Goal: Information Seeking & Learning: Learn about a topic

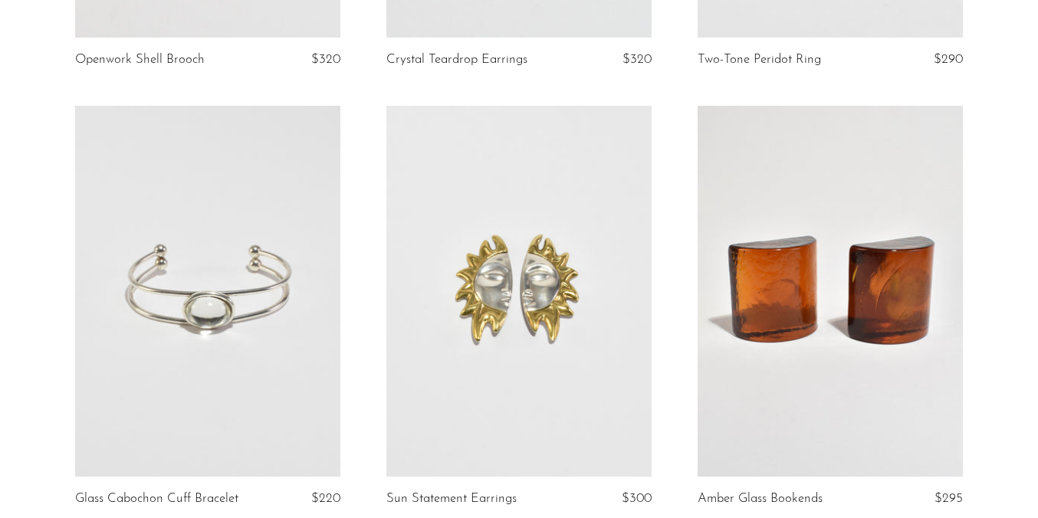
scroll to position [4944, 0]
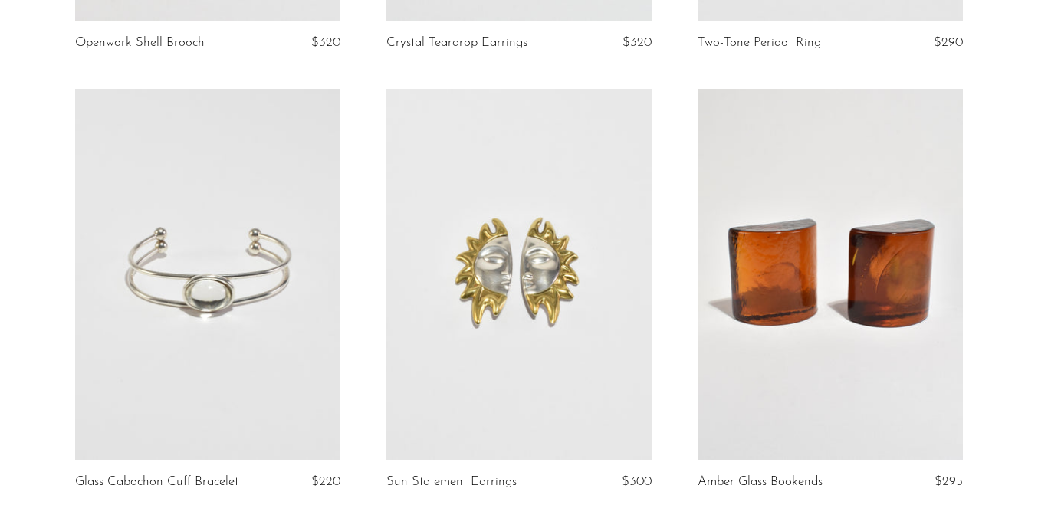
click at [836, 266] on link at bounding box center [830, 275] width 265 height 372
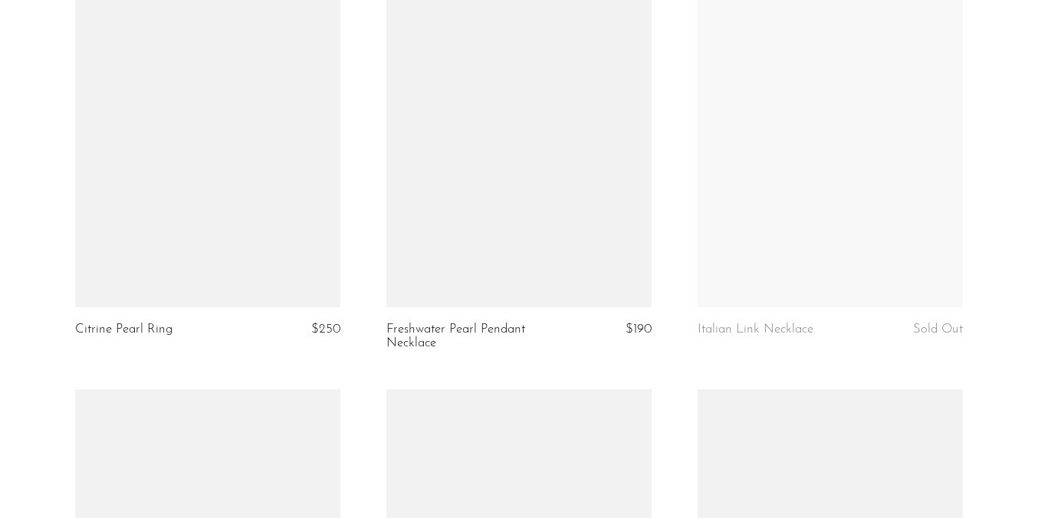
scroll to position [1098, 0]
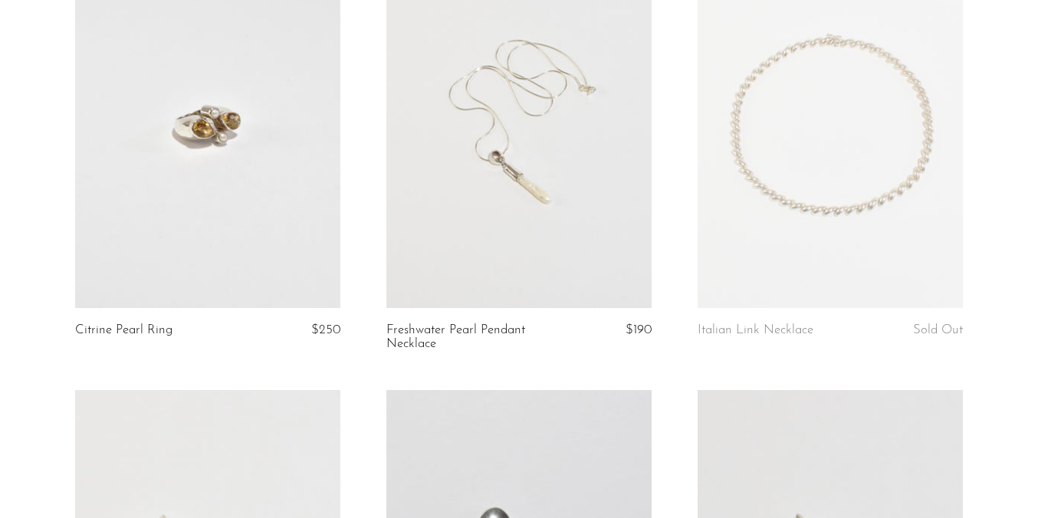
click at [538, 201] on link at bounding box center [519, 122] width 265 height 372
click at [874, 197] on link at bounding box center [830, 123] width 265 height 372
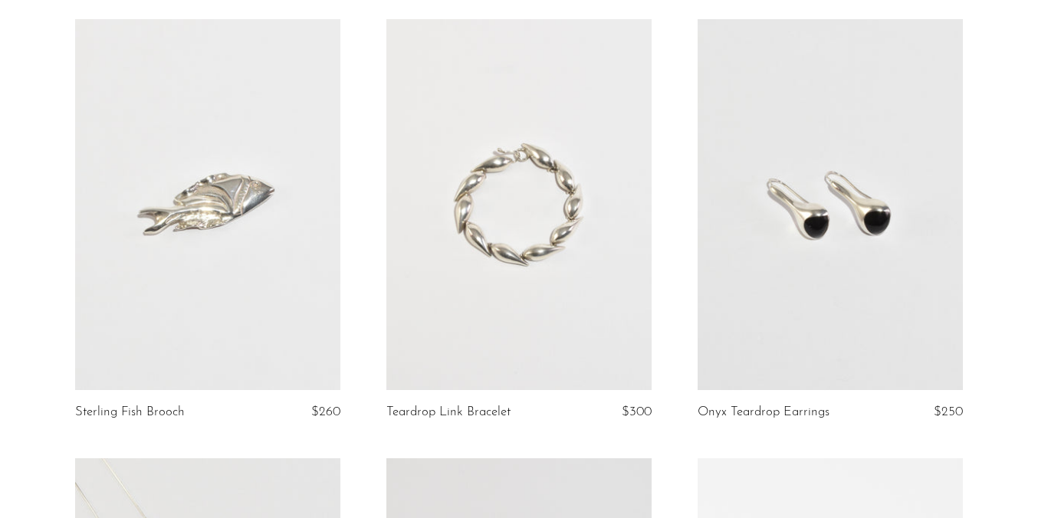
scroll to position [0, 0]
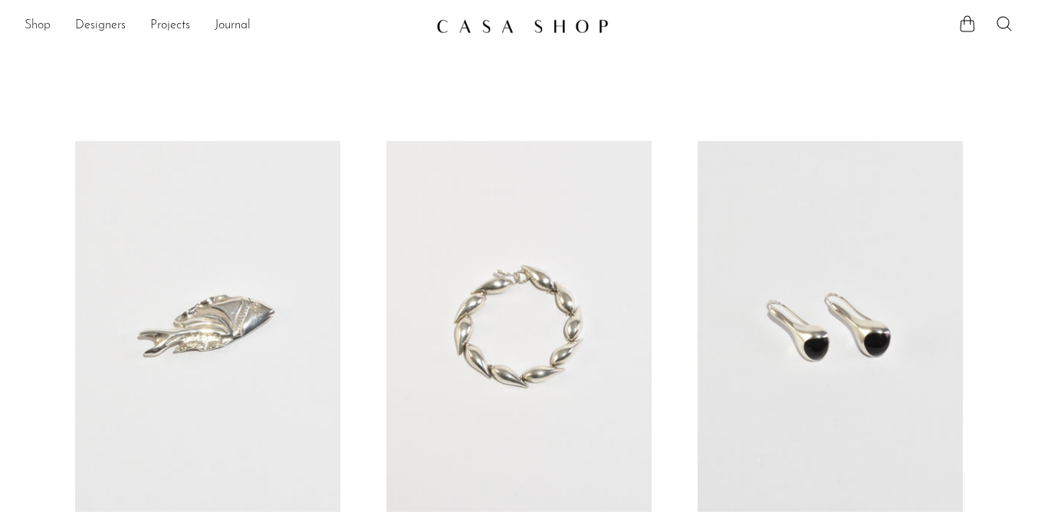
click at [38, 25] on link "Shop" at bounding box center [38, 26] width 26 height 20
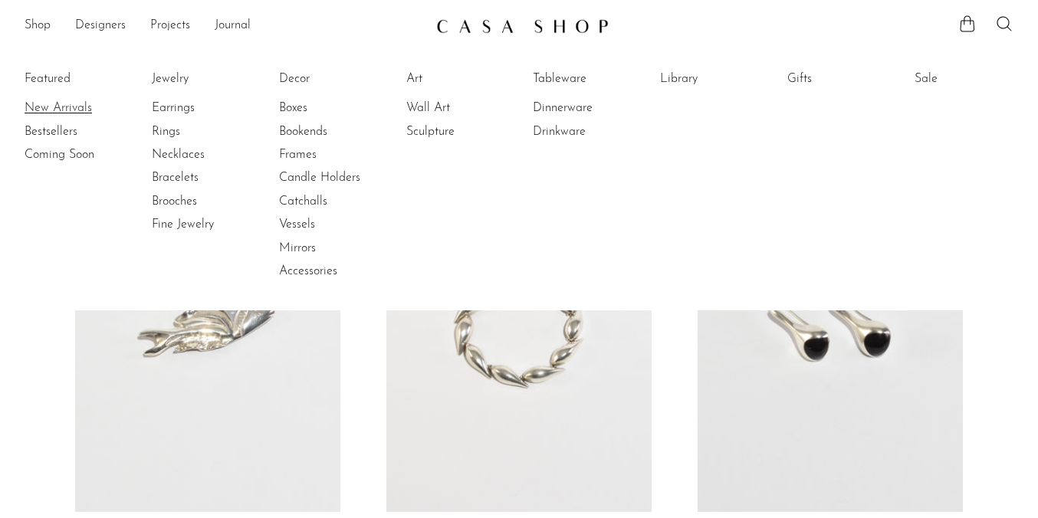
click at [48, 104] on link "New Arrivals" at bounding box center [82, 108] width 115 height 17
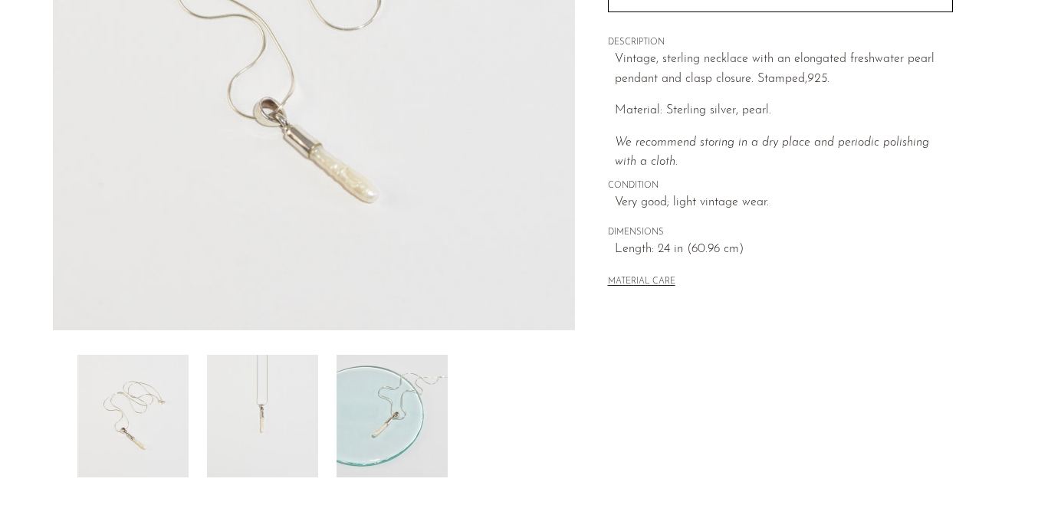
scroll to position [312, 0]
click at [430, 413] on img at bounding box center [392, 419] width 111 height 123
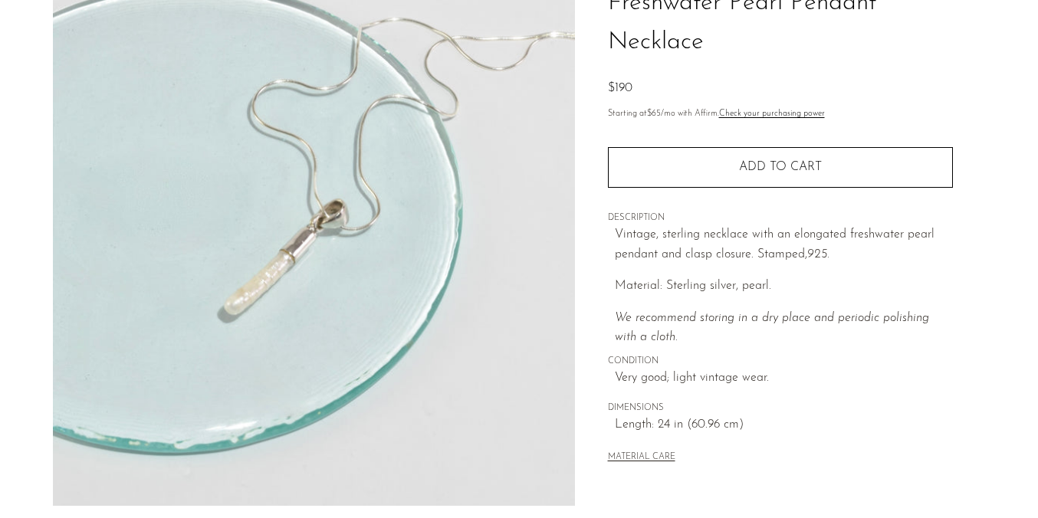
scroll to position [143, 0]
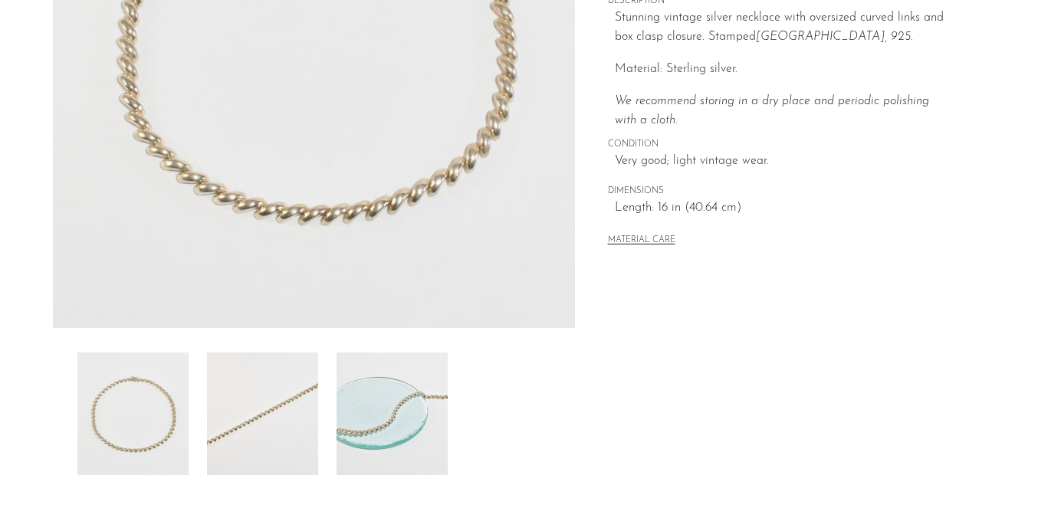
scroll to position [371, 0]
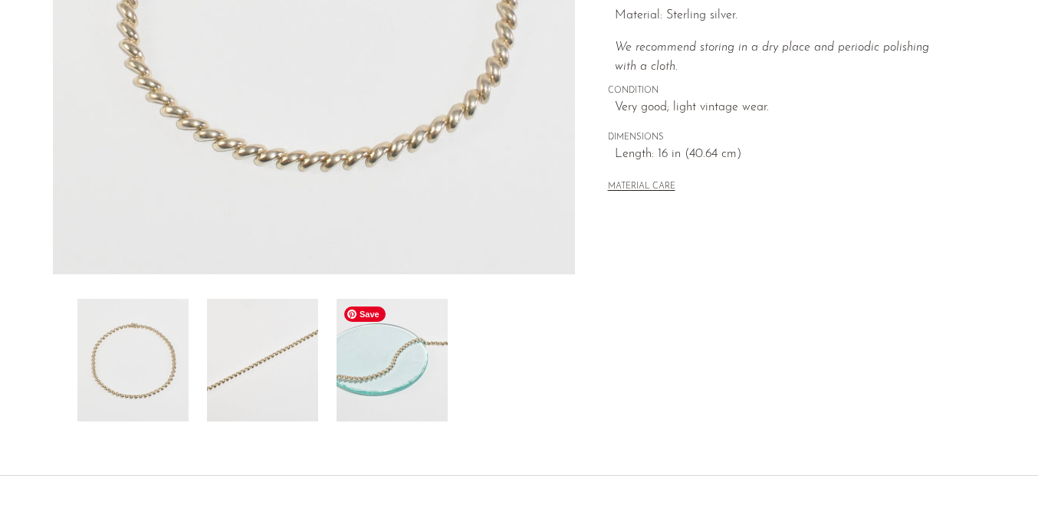
click at [406, 370] on img at bounding box center [392, 360] width 111 height 123
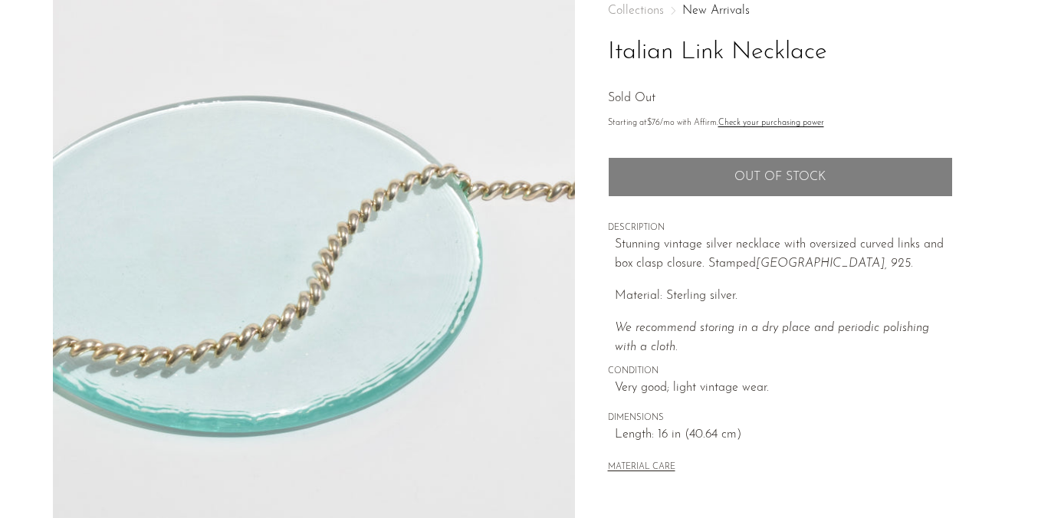
scroll to position [91, 0]
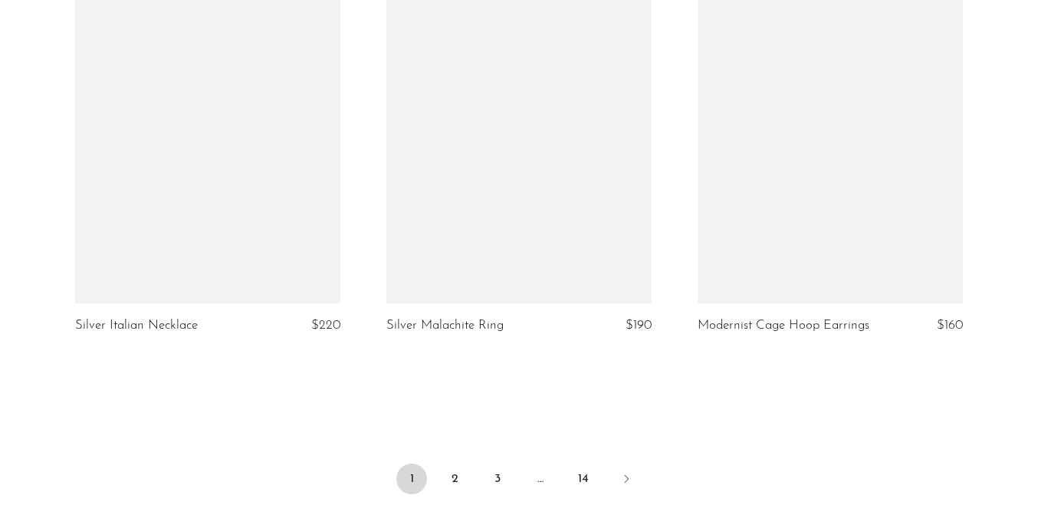
scroll to position [5075, 0]
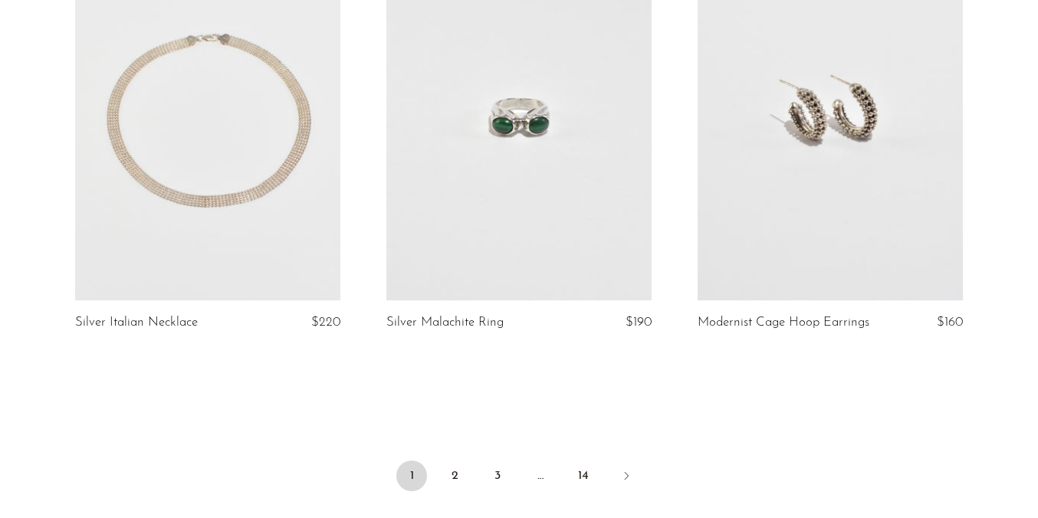
click at [263, 199] on link at bounding box center [207, 115] width 265 height 372
click at [624, 470] on icon "Next" at bounding box center [626, 476] width 12 height 12
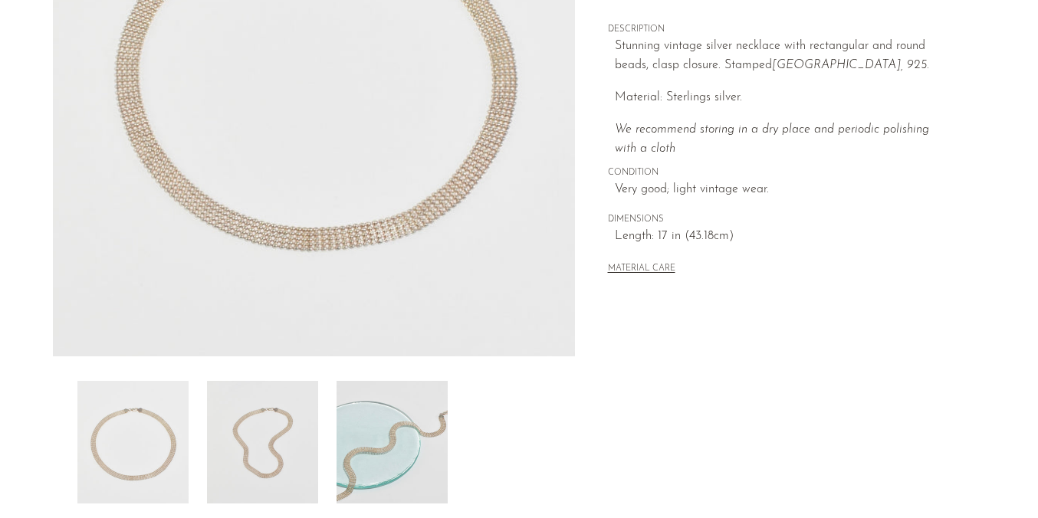
scroll to position [301, 0]
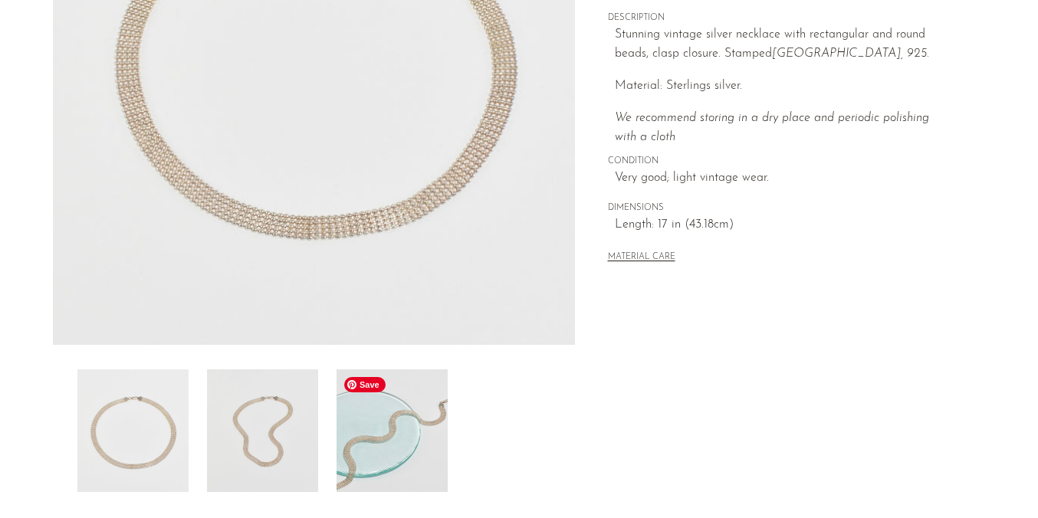
click at [390, 429] on img at bounding box center [392, 431] width 111 height 123
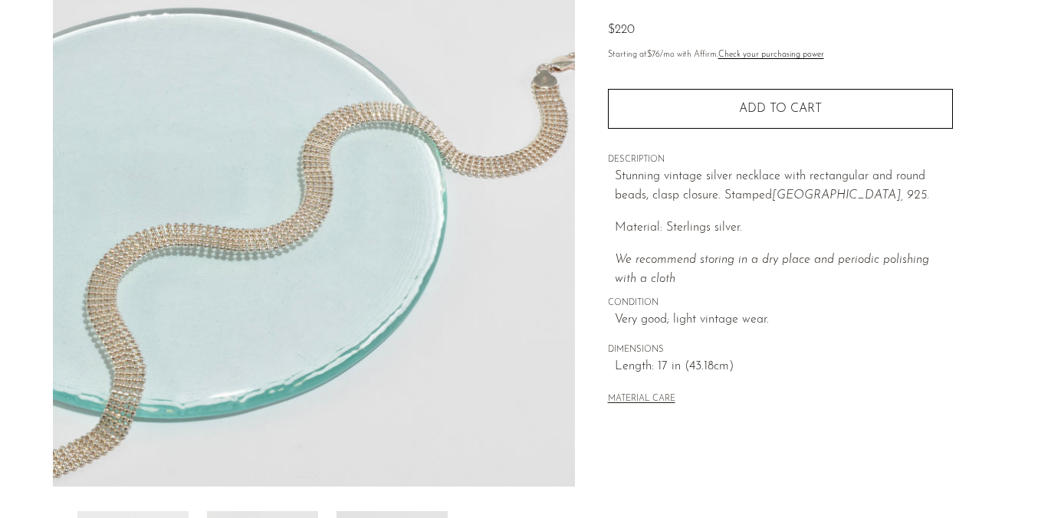
scroll to position [97, 0]
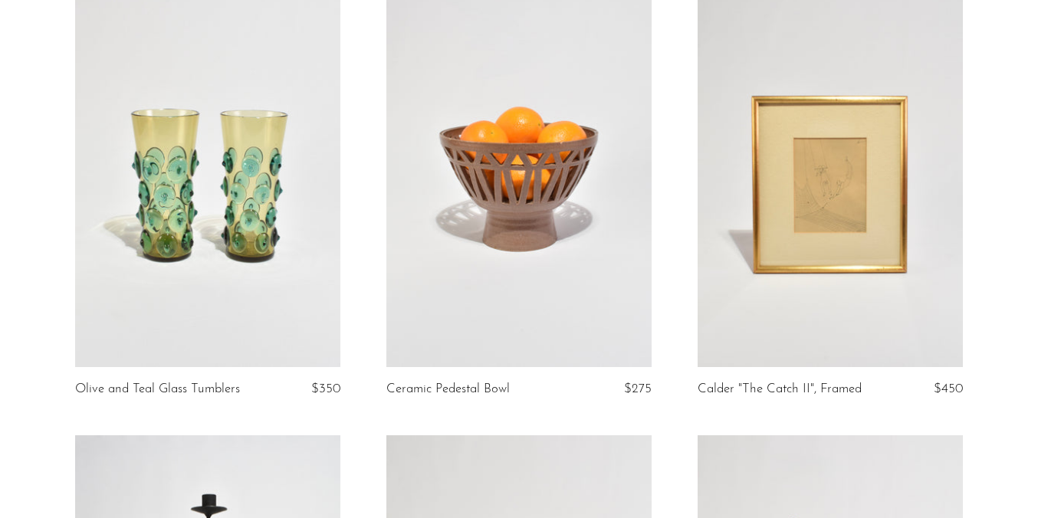
scroll to position [147, 0]
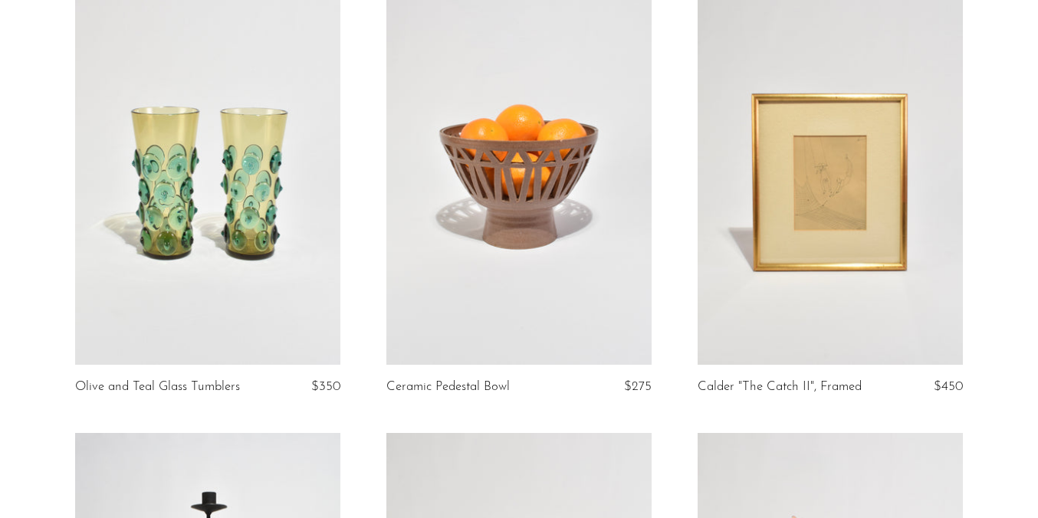
click at [811, 320] on link at bounding box center [830, 180] width 265 height 372
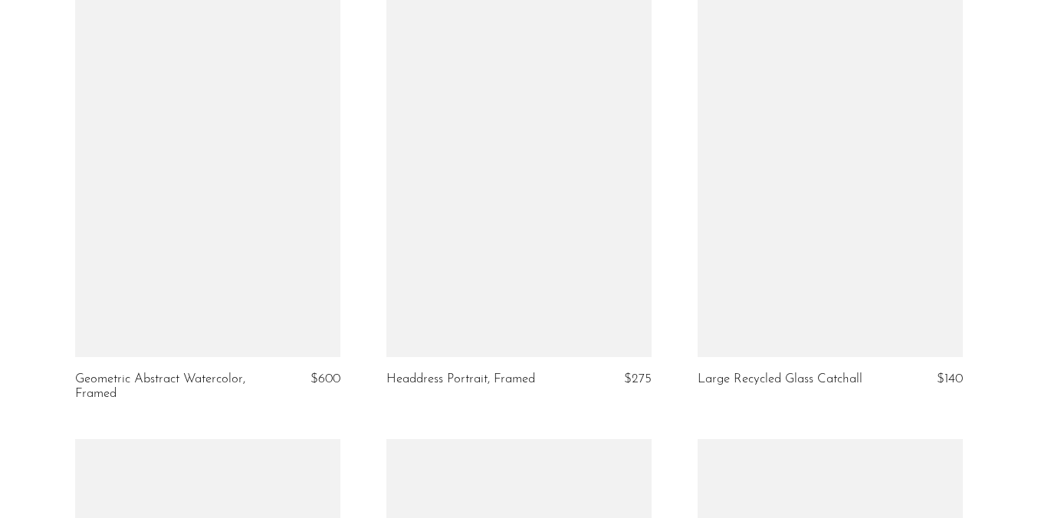
scroll to position [3277, 0]
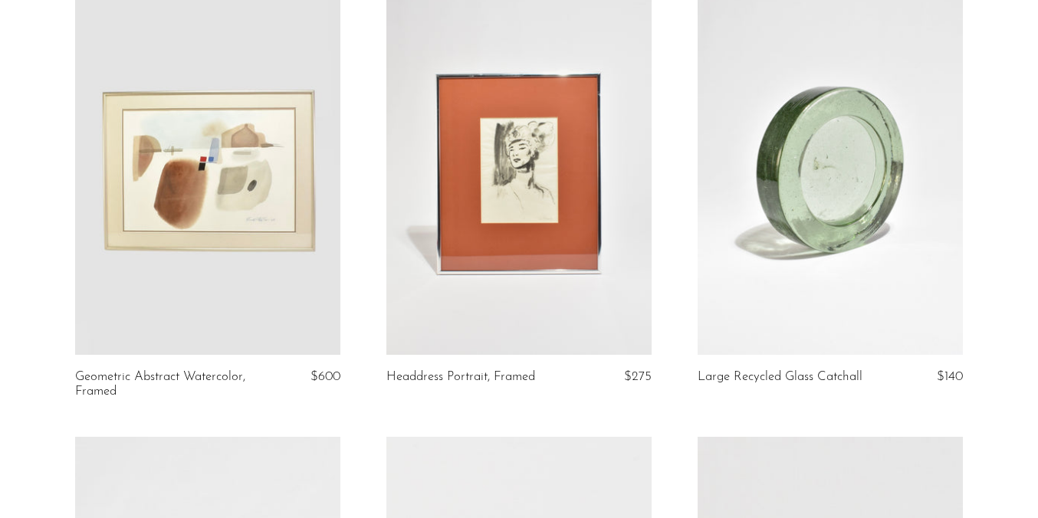
click at [857, 297] on link at bounding box center [830, 170] width 265 height 372
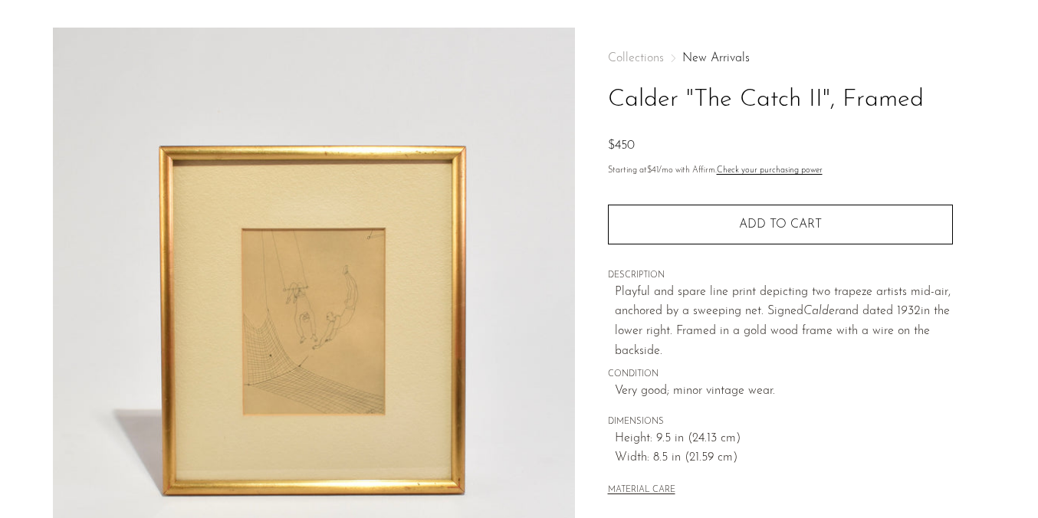
scroll to position [44, 0]
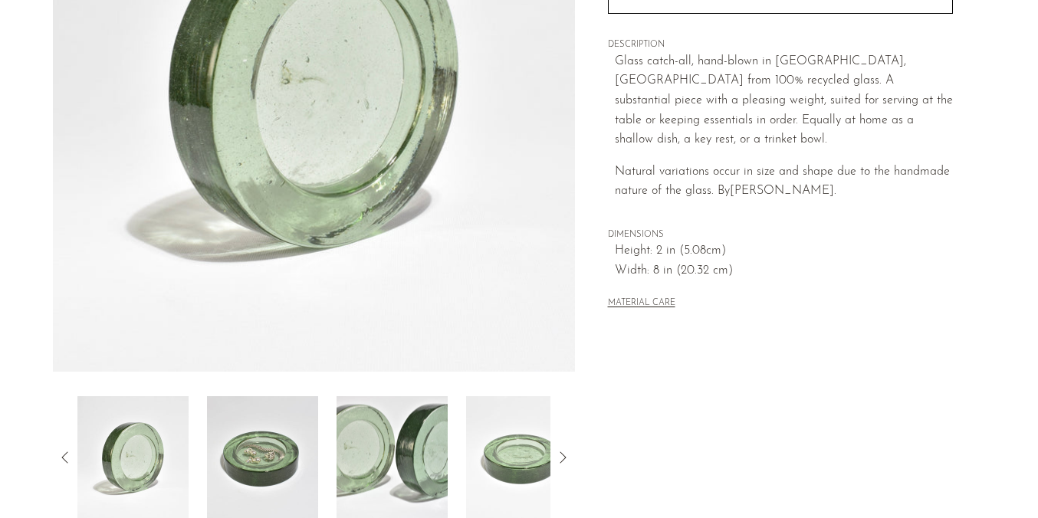
scroll to position [275, 0]
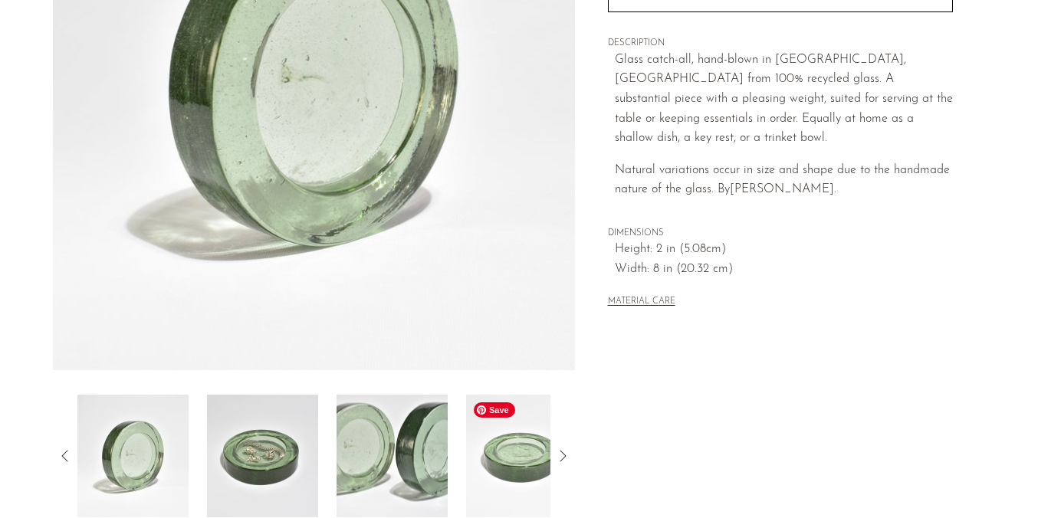
click at [525, 477] on img at bounding box center [521, 456] width 111 height 123
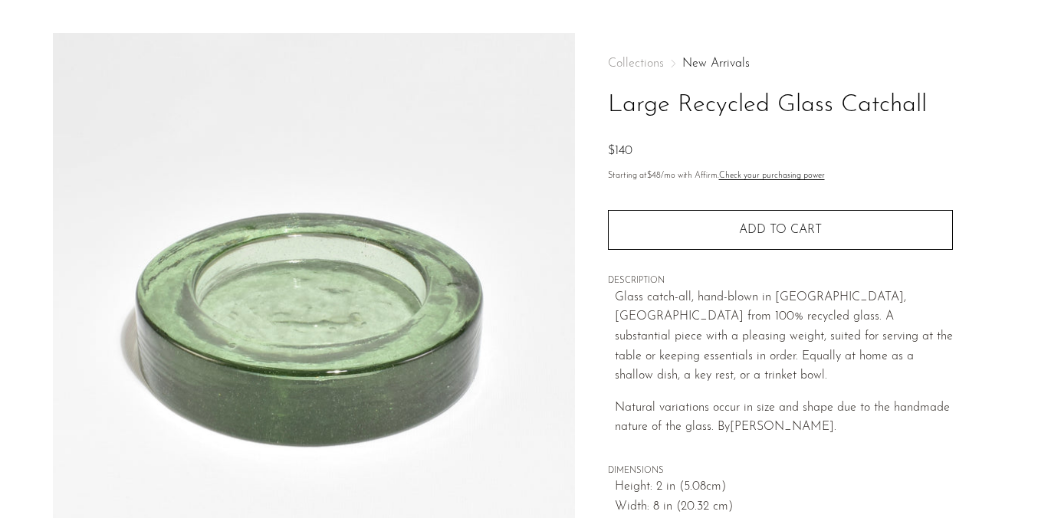
scroll to position [38, 0]
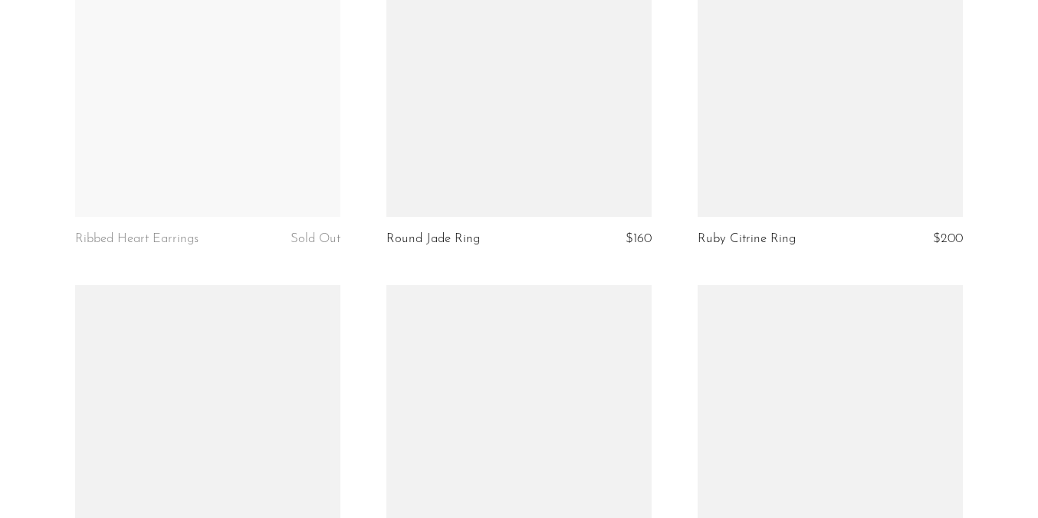
scroll to position [5282, 0]
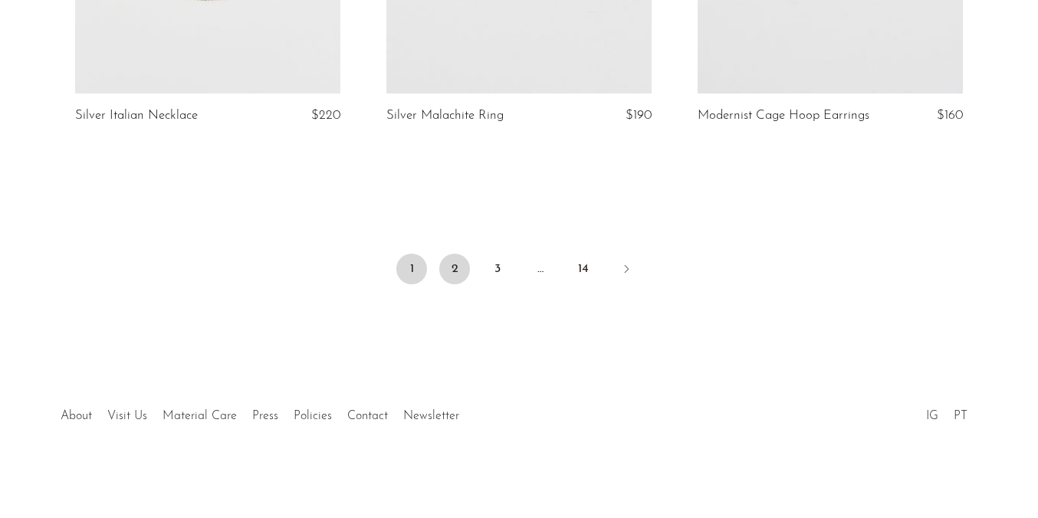
click at [459, 266] on link "2" at bounding box center [454, 269] width 31 height 31
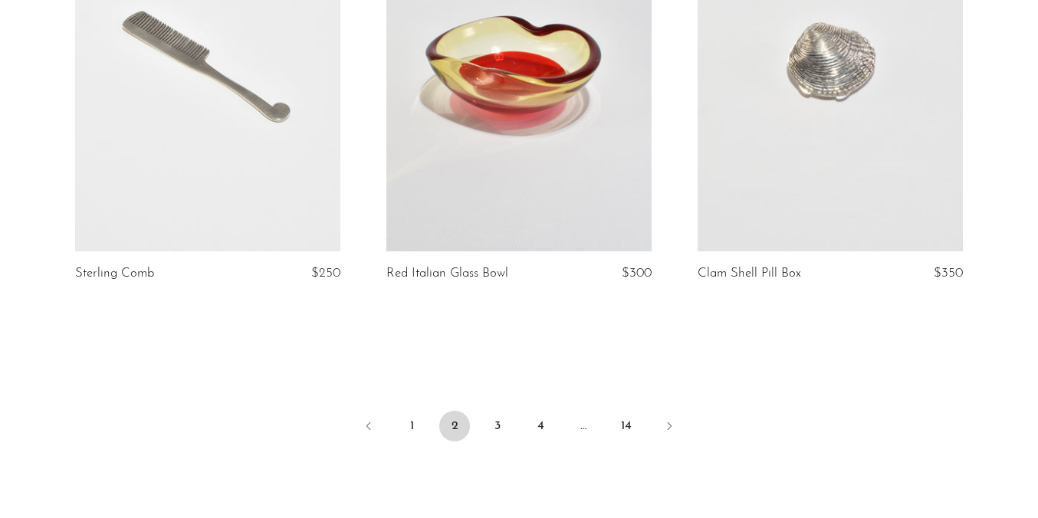
scroll to position [5302, 0]
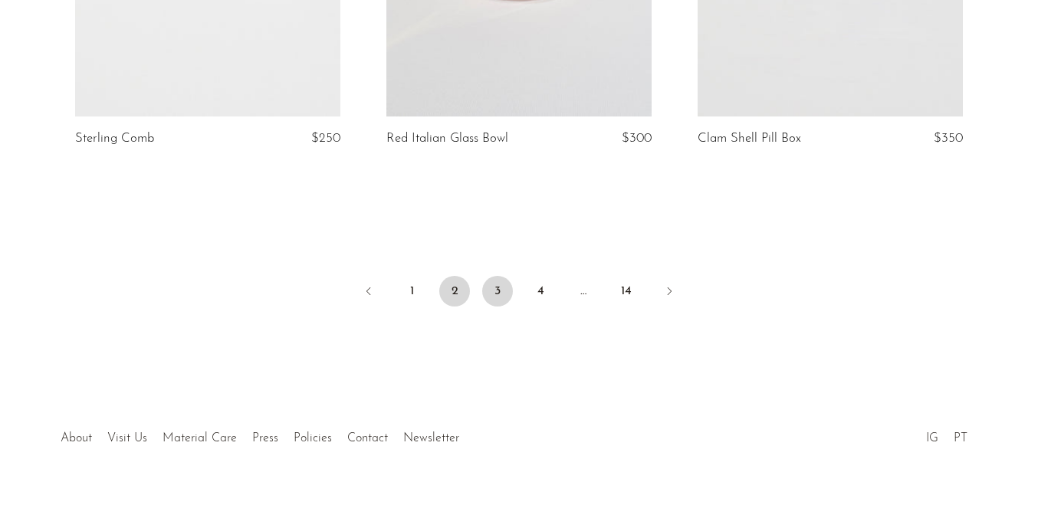
click at [489, 300] on link "3" at bounding box center [497, 291] width 31 height 31
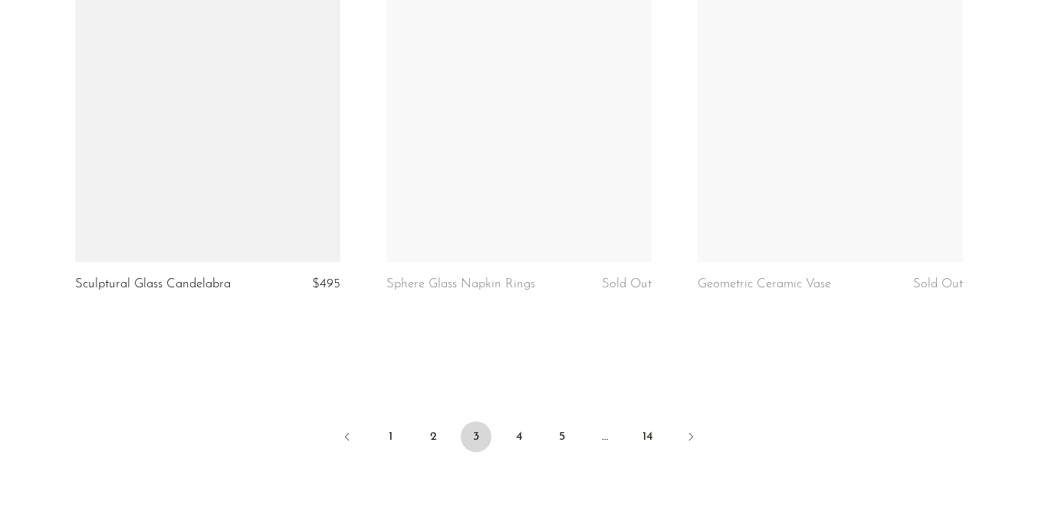
scroll to position [5130, 0]
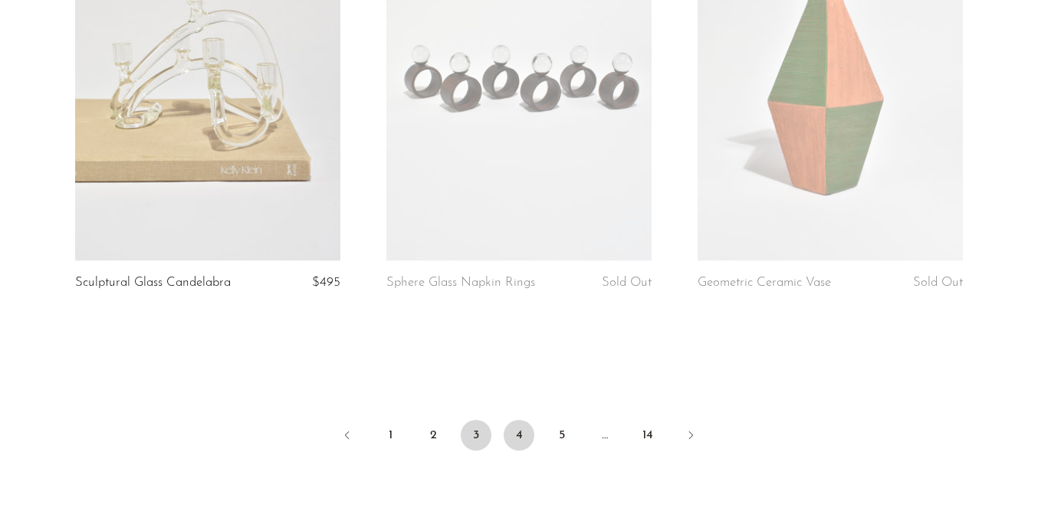
click at [522, 438] on link "4" at bounding box center [519, 435] width 31 height 31
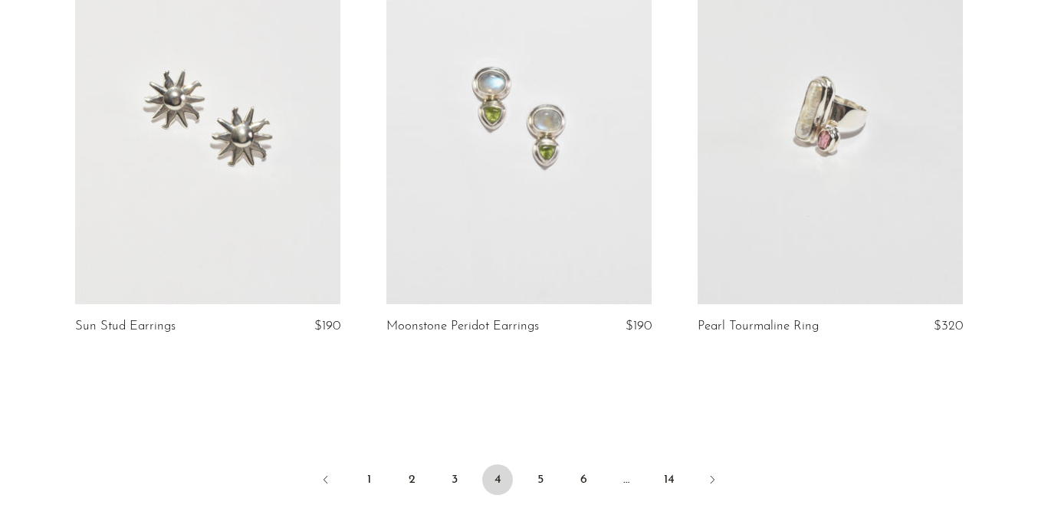
scroll to position [5129, 0]
click at [540, 464] on link "5" at bounding box center [540, 479] width 31 height 31
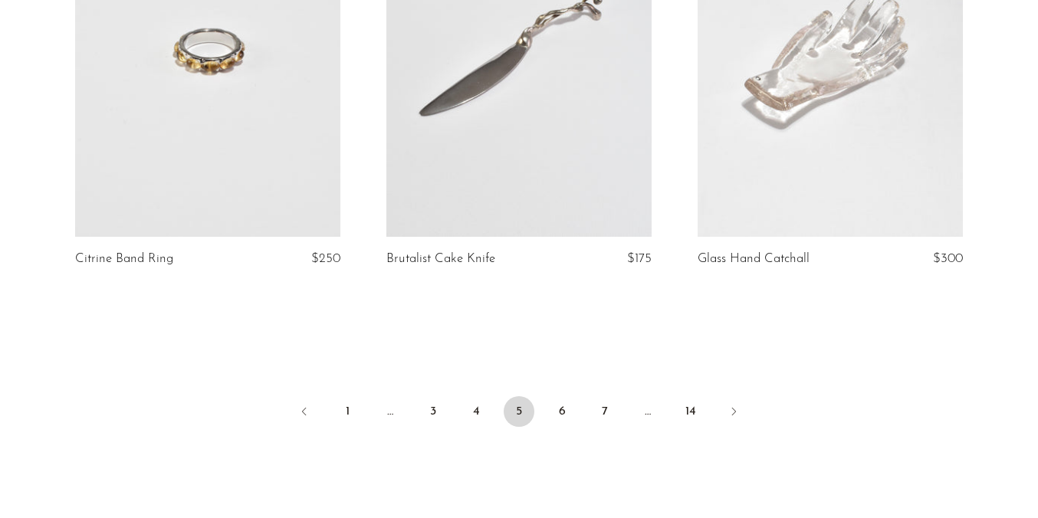
scroll to position [5163, 0]
